Goal: Task Accomplishment & Management: Manage account settings

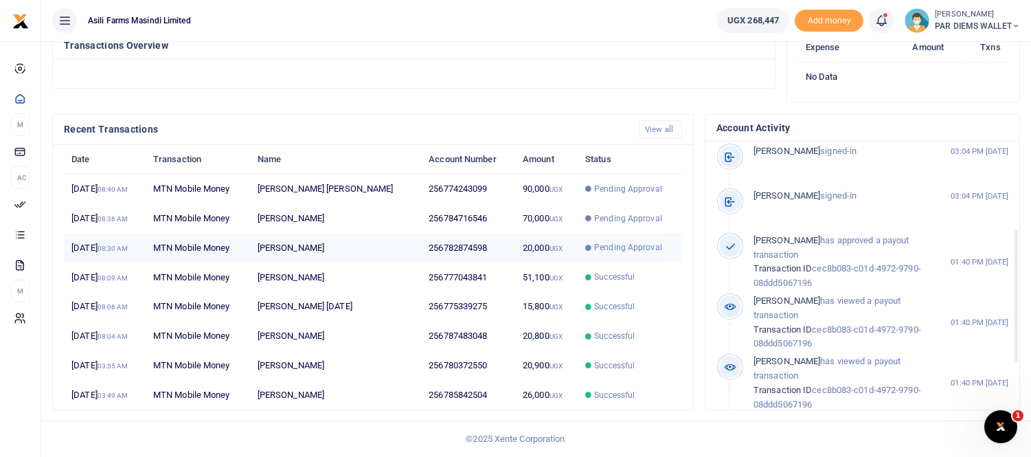
scroll to position [38, 0]
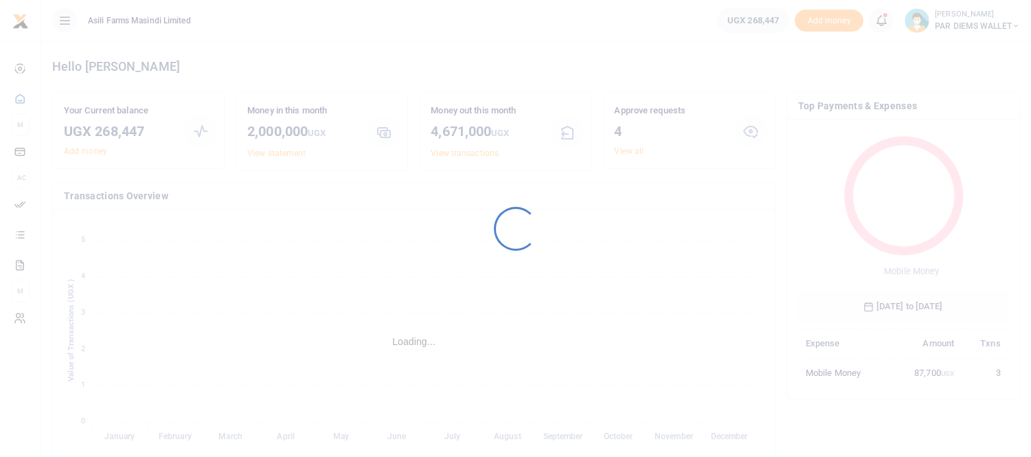
scroll to position [12, 11]
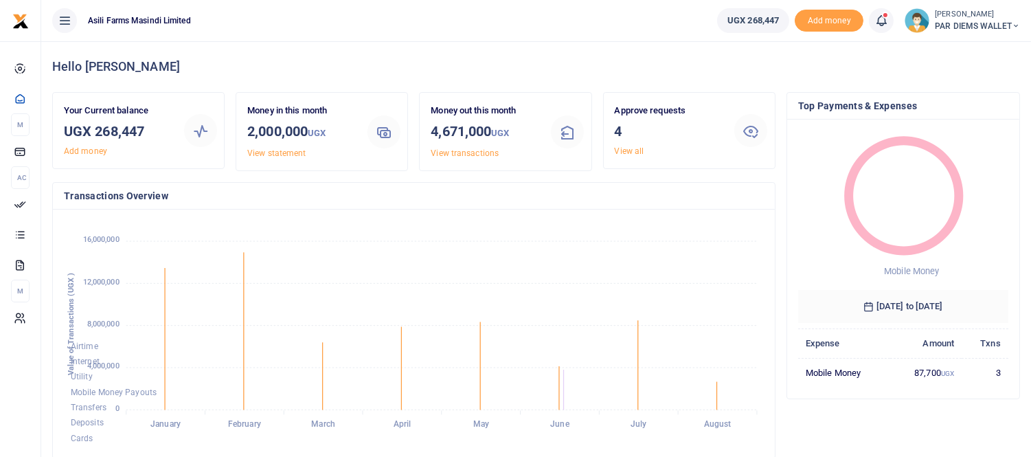
click at [880, 16] on icon at bounding box center [882, 20] width 14 height 15
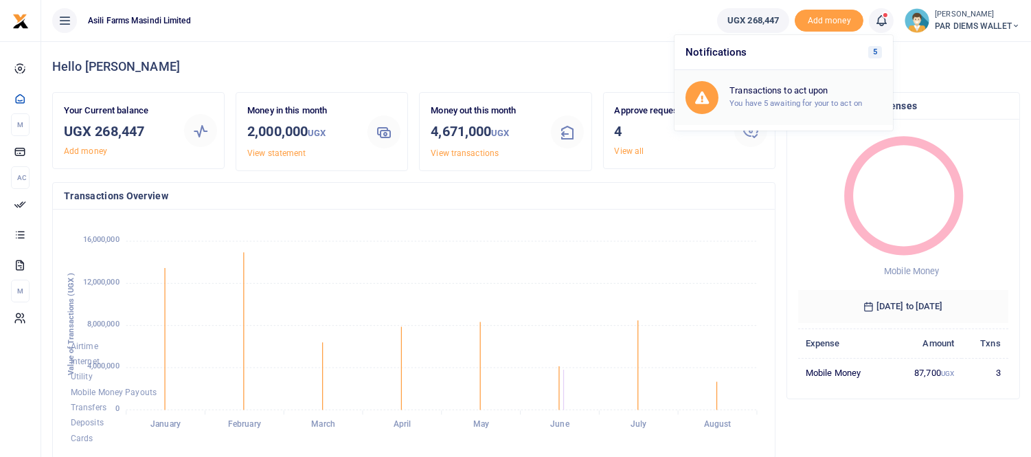
click at [750, 93] on h6 "Transactions to act upon" at bounding box center [806, 90] width 153 height 11
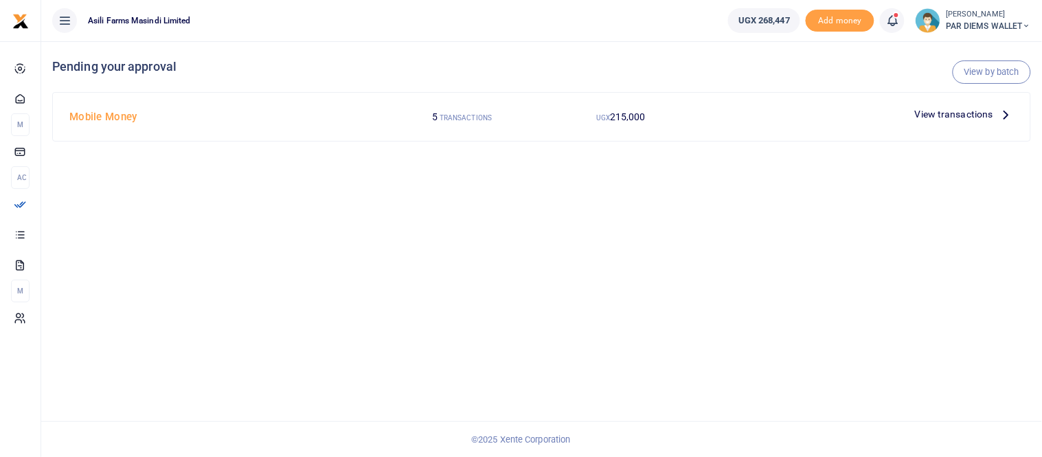
click at [1005, 110] on icon at bounding box center [1006, 114] width 15 height 15
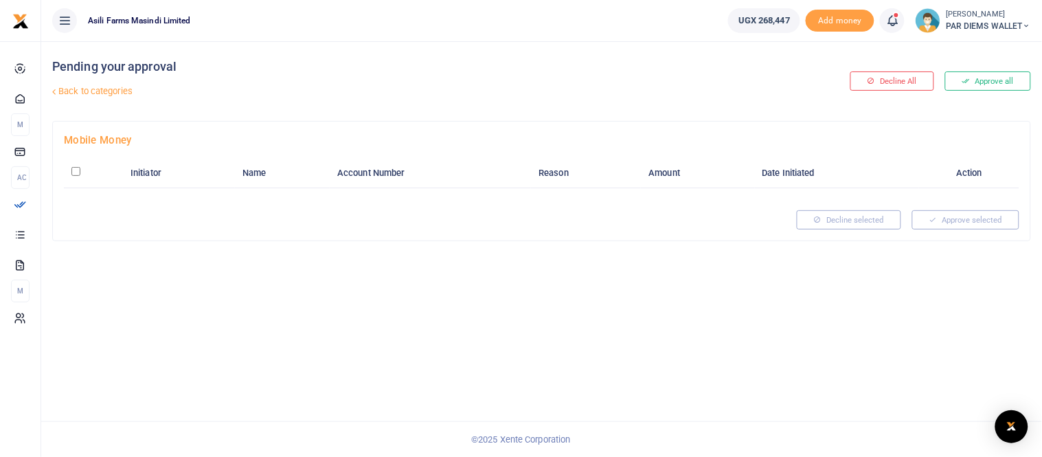
click at [900, 21] on span at bounding box center [900, 21] width 0 height 0
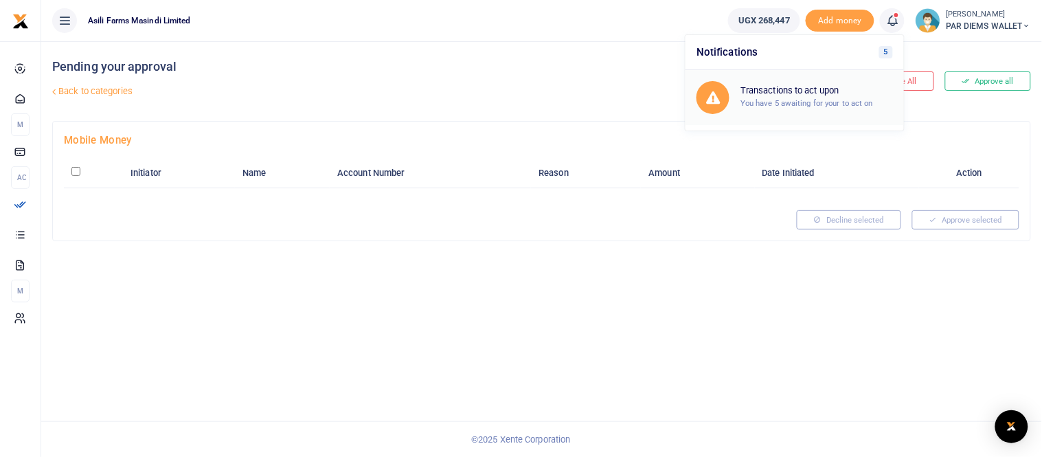
click at [818, 98] on small "You have 5 awaiting for your to act on" at bounding box center [807, 103] width 133 height 10
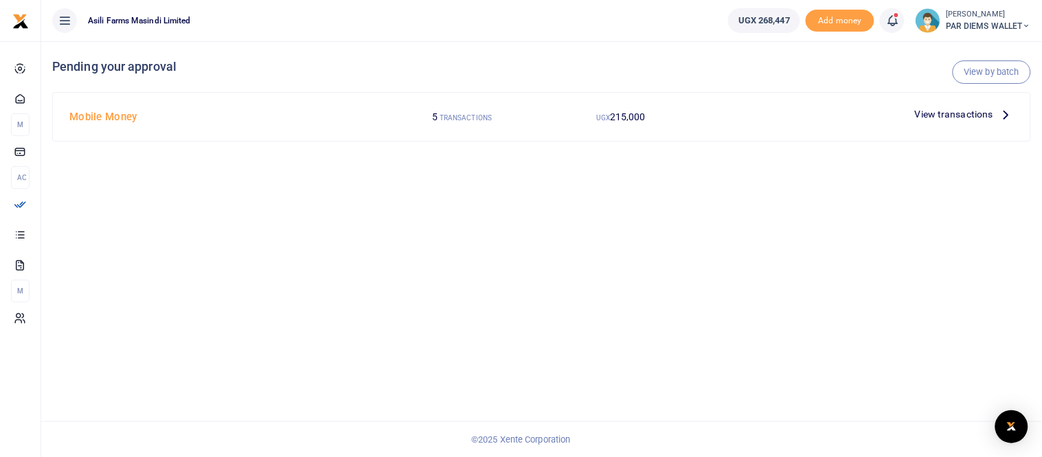
click at [1000, 111] on icon at bounding box center [1006, 114] width 15 height 15
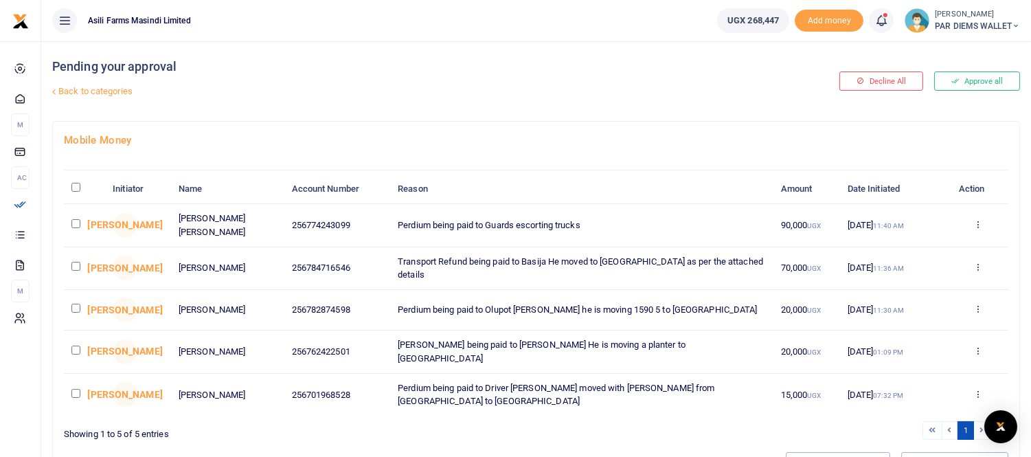
click at [72, 221] on input "checkbox" at bounding box center [75, 223] width 9 height 9
checkbox input "true"
click at [72, 263] on input "checkbox" at bounding box center [75, 266] width 9 height 9
checkbox input "true"
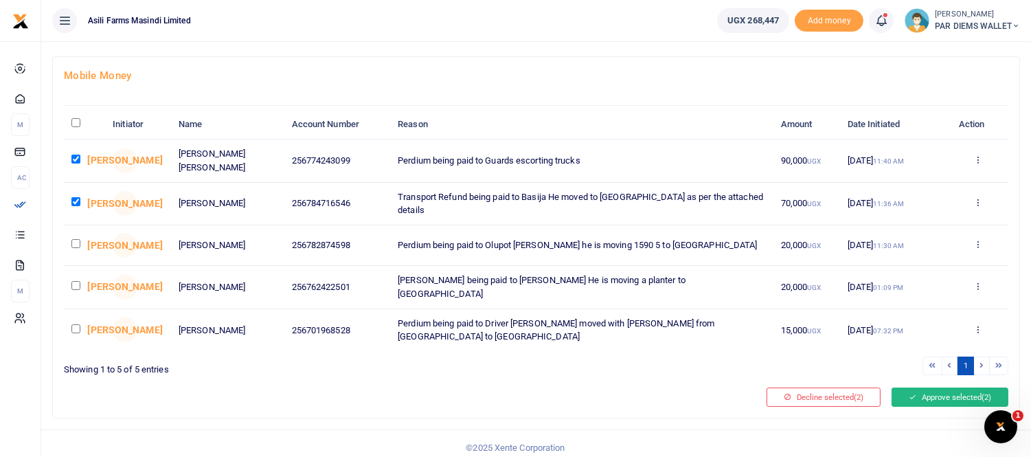
click at [922, 388] on button "Approve selected (2)" at bounding box center [950, 397] width 117 height 19
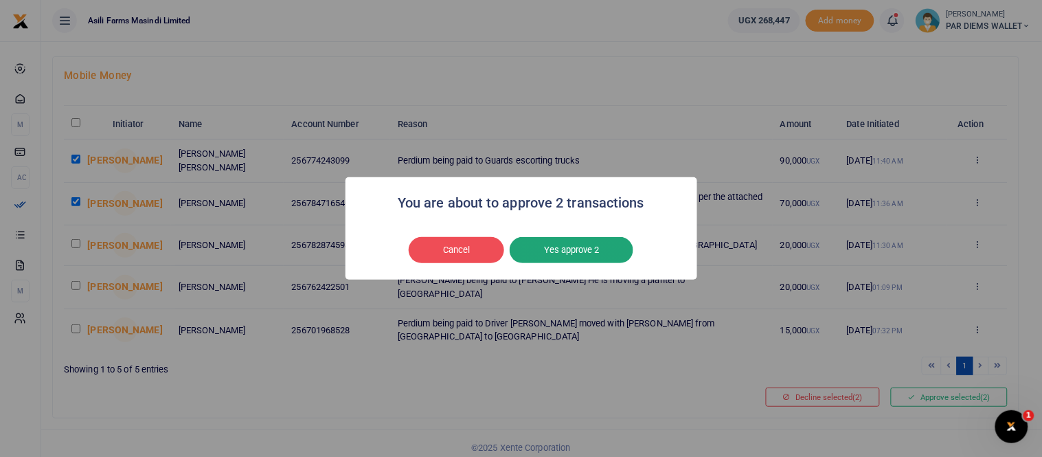
click at [585, 252] on button "Yes approve 2" at bounding box center [572, 250] width 124 height 26
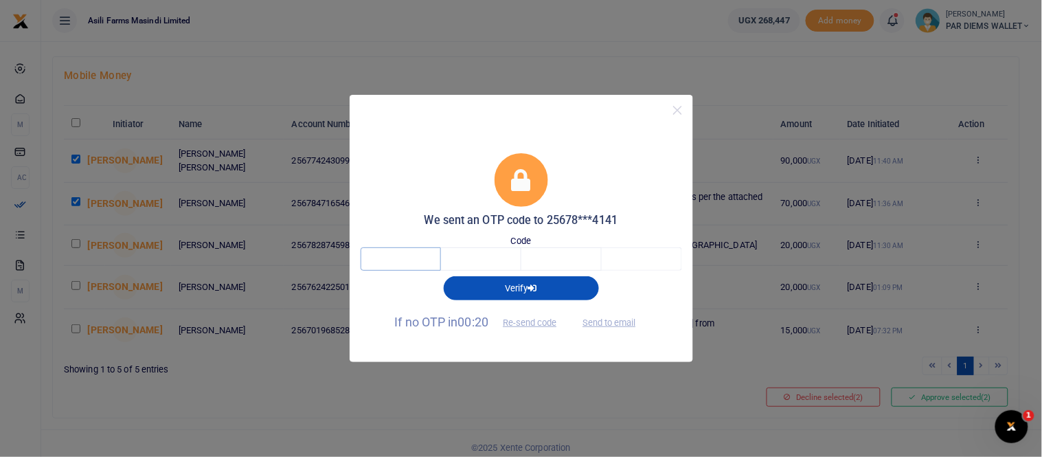
click at [405, 257] on input "text" at bounding box center [401, 258] width 80 height 23
type input "5"
type input "6"
type input "4"
type input "2"
